Goal: Transaction & Acquisition: Purchase product/service

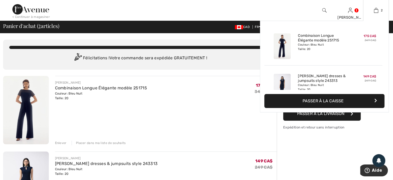
click at [316, 99] on button "Passer à la caisse" at bounding box center [324, 101] width 120 height 14
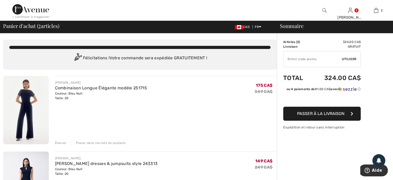
click at [307, 59] on input "TEXT" at bounding box center [312, 59] width 58 height 16
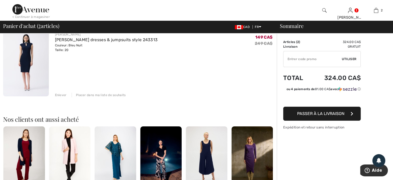
scroll to position [124, 0]
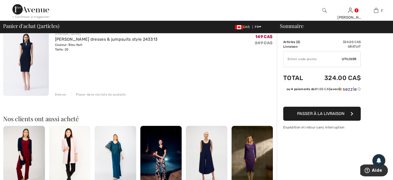
click at [318, 113] on span "Passer à la livraison" at bounding box center [320, 113] width 47 height 5
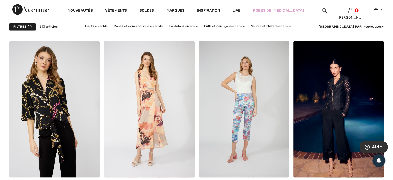
scroll to position [920, 0]
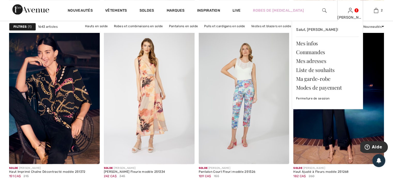
click at [352, 10] on img at bounding box center [350, 10] width 4 height 6
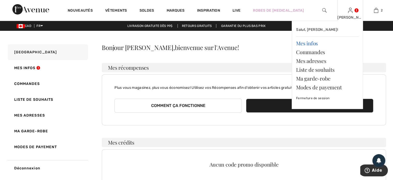
click at [307, 44] on link "Mes infos" at bounding box center [327, 43] width 63 height 9
click at [306, 97] on link "Fermeture de session" at bounding box center [327, 97] width 63 height 13
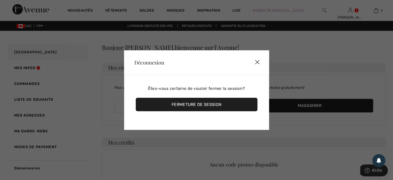
click at [255, 62] on img at bounding box center [257, 62] width 16 height 16
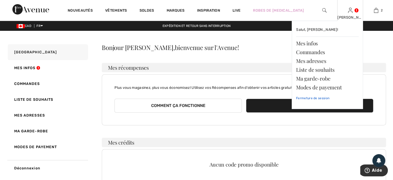
click at [316, 97] on link "Fermeture de session" at bounding box center [327, 97] width 63 height 13
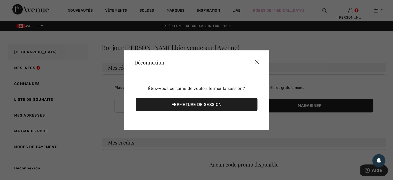
click at [213, 105] on div "Fermeture de session" at bounding box center [197, 103] width 122 height 13
